Goal: Find specific page/section: Find specific page/section

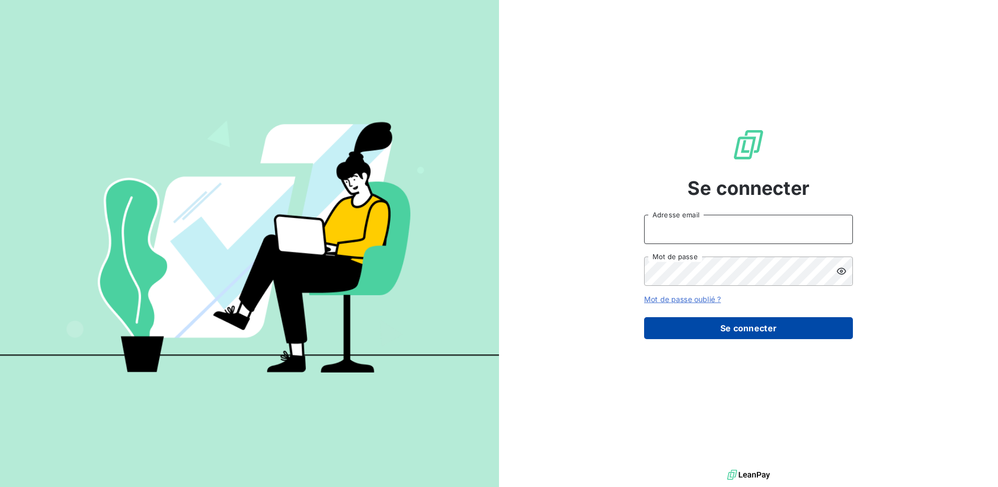
type input "[EMAIL_ADDRESS][PERSON_NAME][DOMAIN_NAME]"
click at [753, 327] on button "Se connecter" at bounding box center [748, 328] width 209 height 22
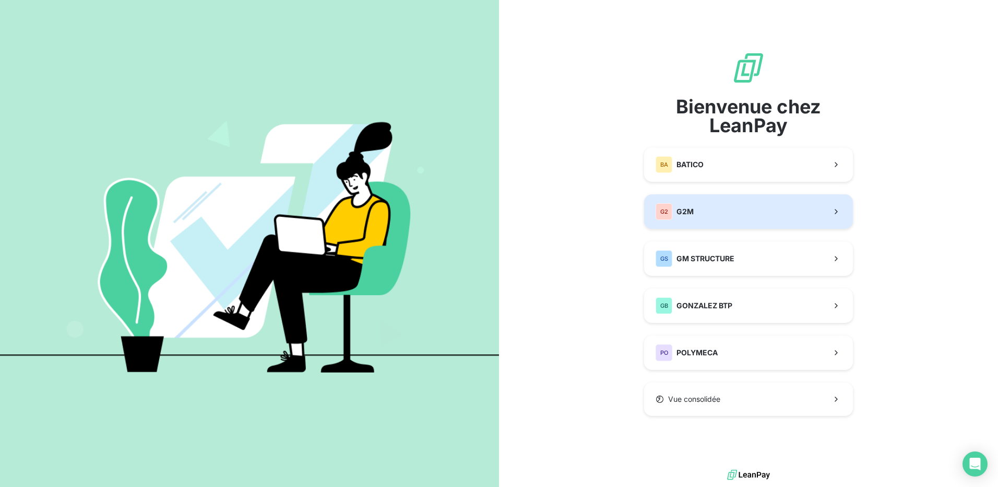
click at [684, 213] on span "G2M" at bounding box center [685, 211] width 17 height 10
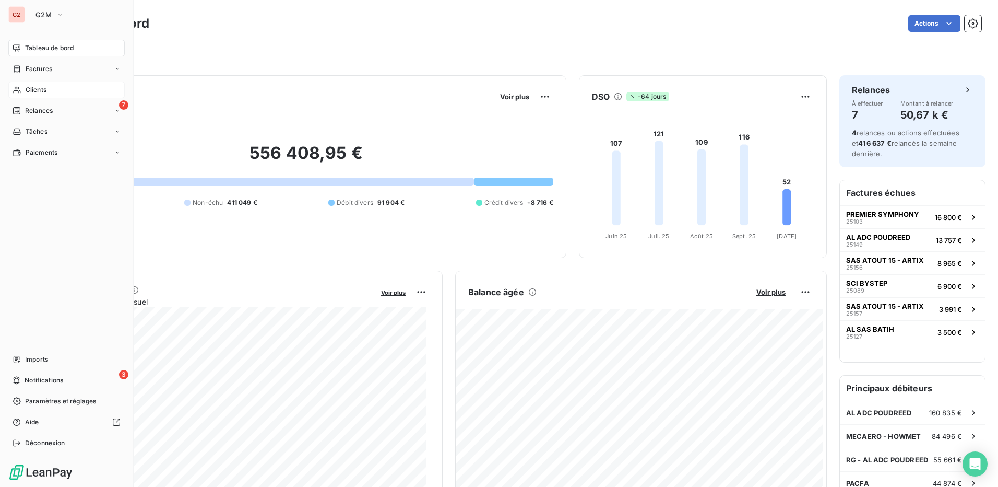
click at [36, 92] on span "Clients" at bounding box center [36, 89] width 21 height 9
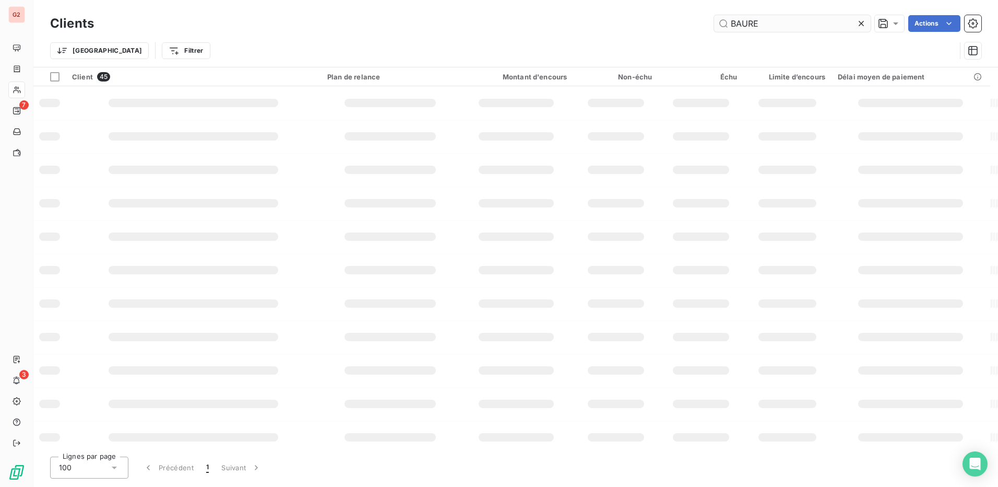
type input "[PERSON_NAME]"
